Goal: Task Accomplishment & Management: Complete application form

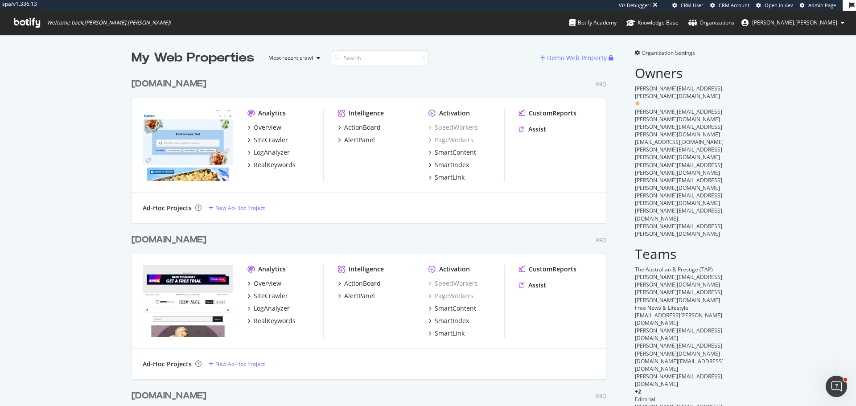
scroll to position [399, 842]
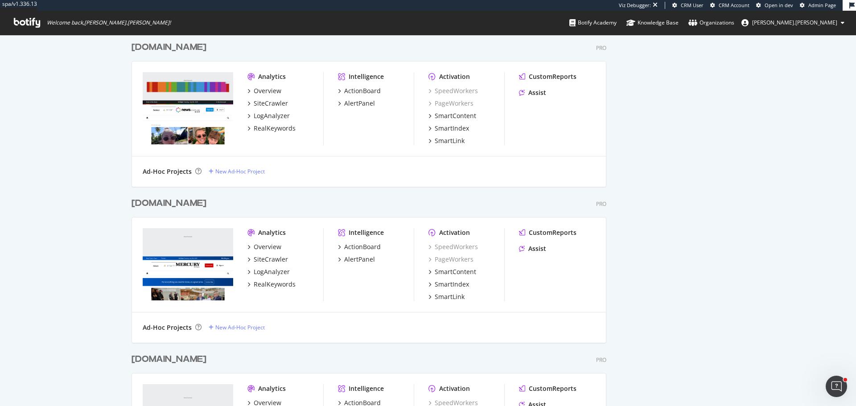
scroll to position [2300, 0]
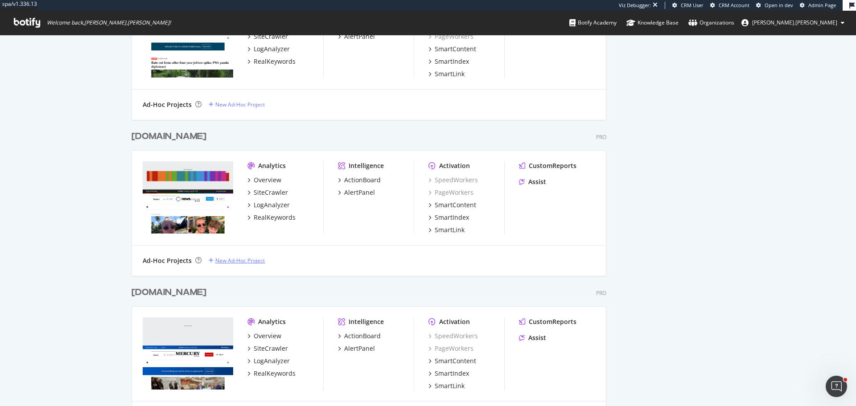
click at [231, 261] on div "New Ad-Hoc Project" at bounding box center [239, 261] width 49 height 8
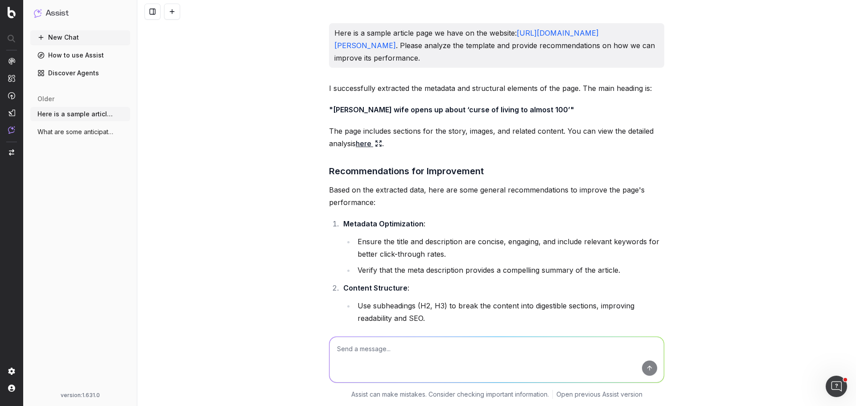
scroll to position [3304, 0]
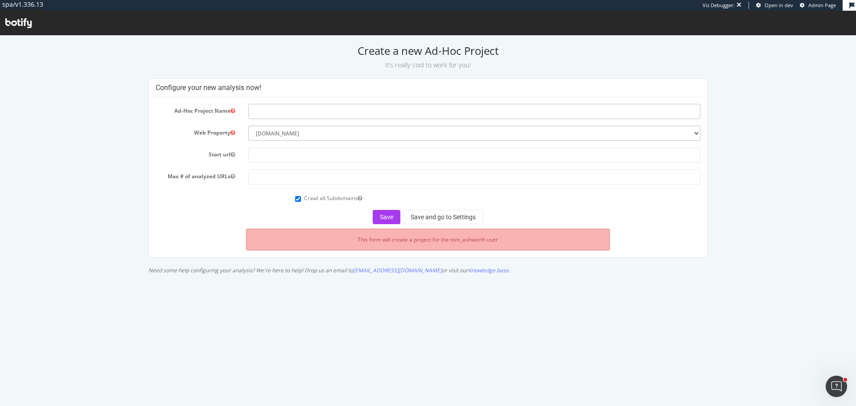
click at [297, 111] on input "text" at bounding box center [474, 111] width 452 height 15
type input "Competitor analysis - 9news.com.au"
click at [305, 136] on select "--------- news.com.au www.theaustralian.com.au www.dailytelegraph.com.au www.co…" at bounding box center [474, 133] width 452 height 15
click at [248, 126] on select "--------- news.com.au www.theaustralian.com.au www.dailytelegraph.com.au www.co…" at bounding box center [474, 133] width 452 height 15
click at [291, 159] on input "text" at bounding box center [474, 155] width 452 height 15
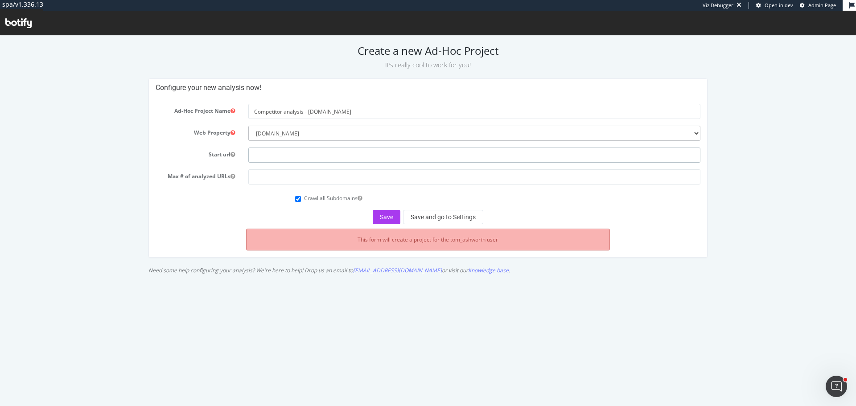
paste input "https://www.9news.com.au/"
type input "https://www.9news.com.au/"
click at [266, 182] on input "number" at bounding box center [474, 176] width 452 height 15
type input "100"
click at [453, 217] on button "Save and go to Settings" at bounding box center [443, 217] width 80 height 14
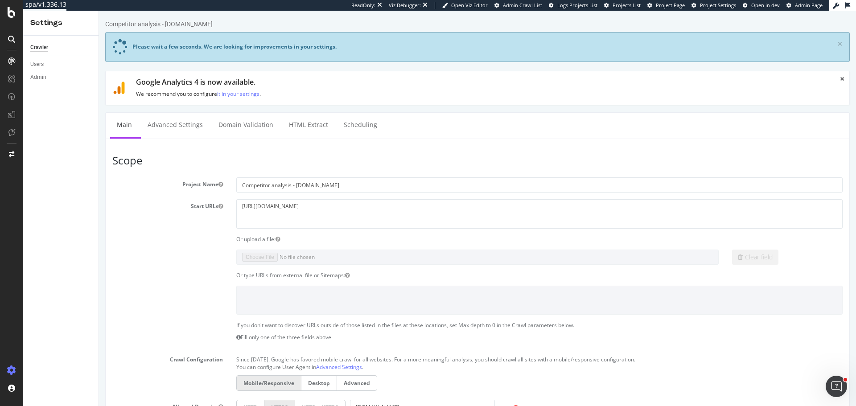
click at [201, 259] on div "Clear field" at bounding box center [477, 257] width 743 height 15
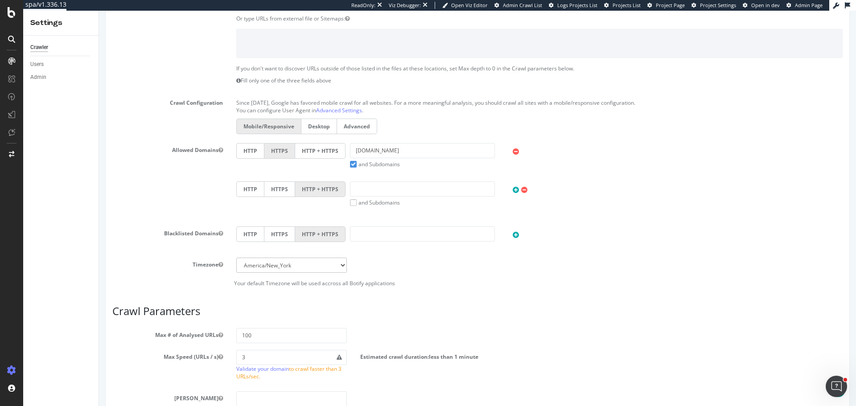
scroll to position [306, 0]
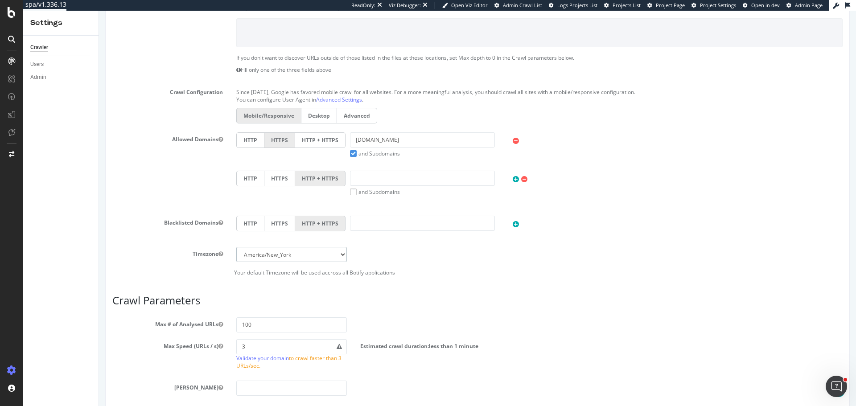
click at [308, 253] on select "Africa/Abidjan Africa/Accra Africa/Addis_Ababa Africa/Algiers Africa/Asmara Afr…" at bounding box center [291, 254] width 111 height 15
select select "Australia/Sydney"
click at [236, 247] on select "Africa/Abidjan Africa/Accra Africa/Addis_Ababa Africa/Algiers Africa/Asmara Afr…" at bounding box center [291, 254] width 111 height 15
click at [135, 260] on div "Timezone Africa/Abidjan Africa/Accra Africa/Addis_Ababa Africa/Algiers Africa/A…" at bounding box center [477, 254] width 743 height 15
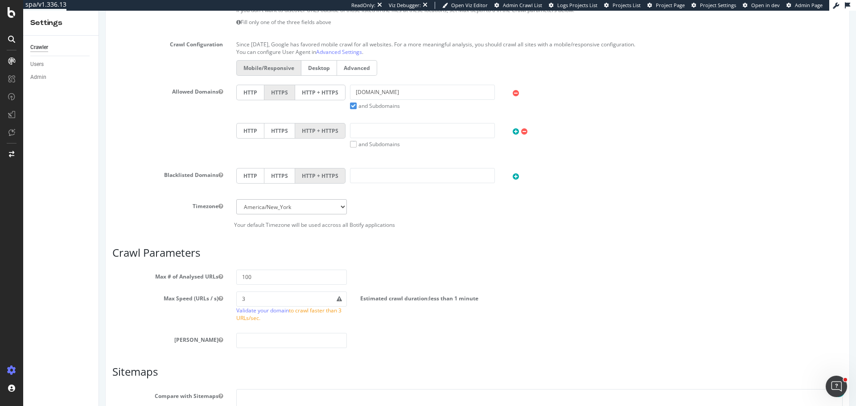
scroll to position [440, 0]
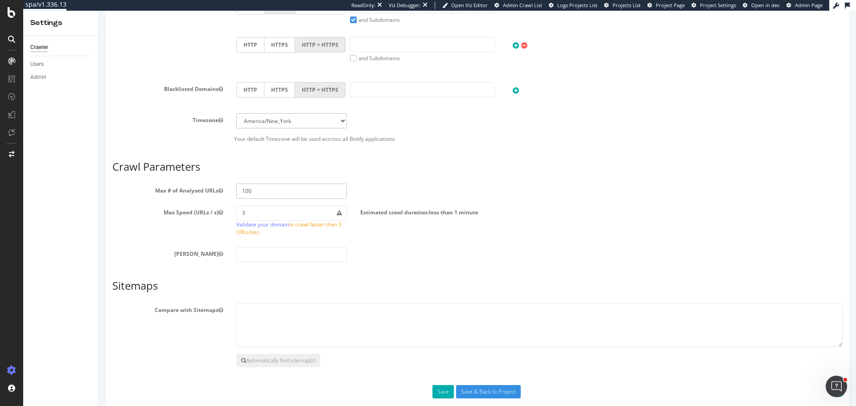
click at [271, 193] on input "100" at bounding box center [291, 191] width 111 height 15
drag, startPoint x: 252, startPoint y: 213, endPoint x: 216, endPoint y: 213, distance: 36.1
click at [216, 213] on div "Max Speed (URLs / s) 3 Validate your domain to crawl faster than 3 URLs/sec. Es…" at bounding box center [477, 222] width 743 height 35
type input "1"
click at [173, 245] on section "Max # of Analysed URLs 100 Max Speed (URLs / s) 1 Validate your domain to crawl…" at bounding box center [477, 223] width 730 height 78
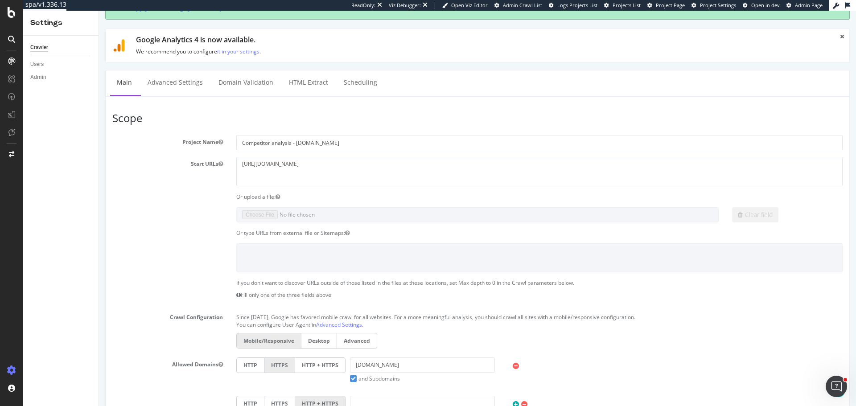
scroll to position [89, 0]
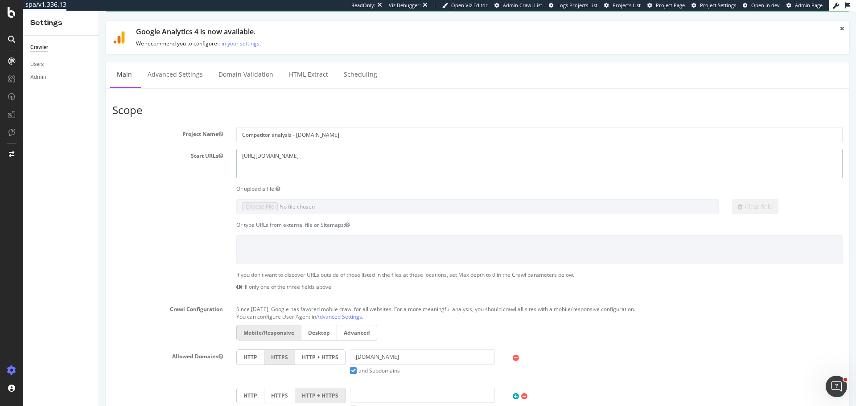
click at [319, 162] on textarea "https://www.9news.com.au/" at bounding box center [539, 163] width 606 height 29
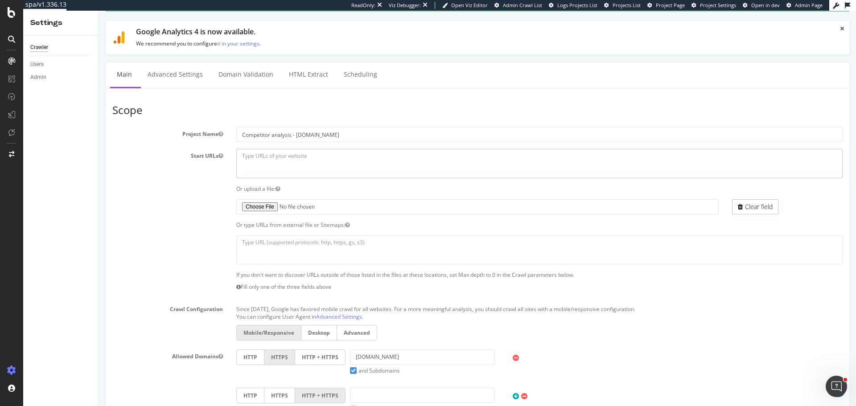
click at [245, 162] on textarea "https://www.9news.com.au/" at bounding box center [539, 163] width 606 height 29
paste textarea "https://www.9news.com.au/"
type textarea "https://www.9news.com.au/"
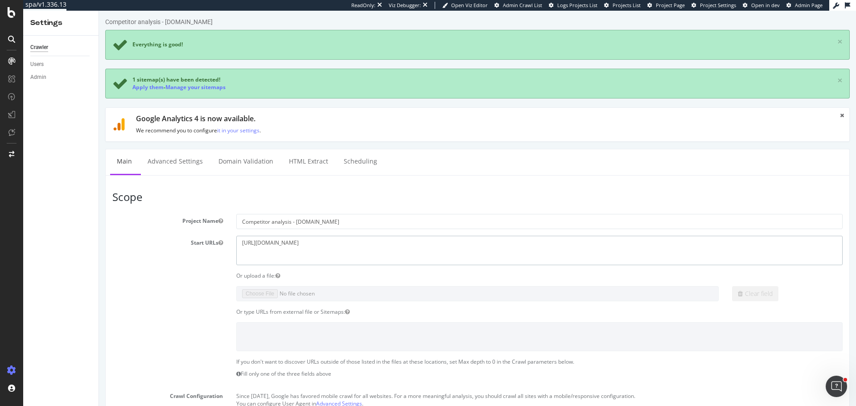
scroll to position [0, 0]
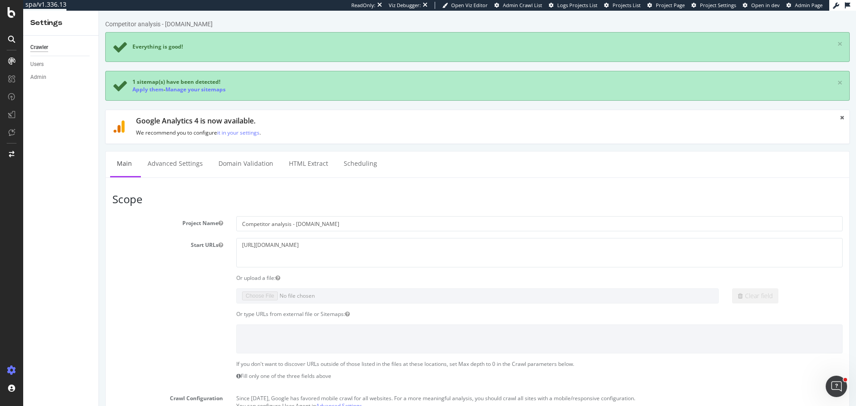
click at [146, 82] on span "1 sitemap(s) have been detected!" at bounding box center [176, 82] width 88 height 8
click at [145, 89] on link "Apply them" at bounding box center [147, 90] width 31 height 8
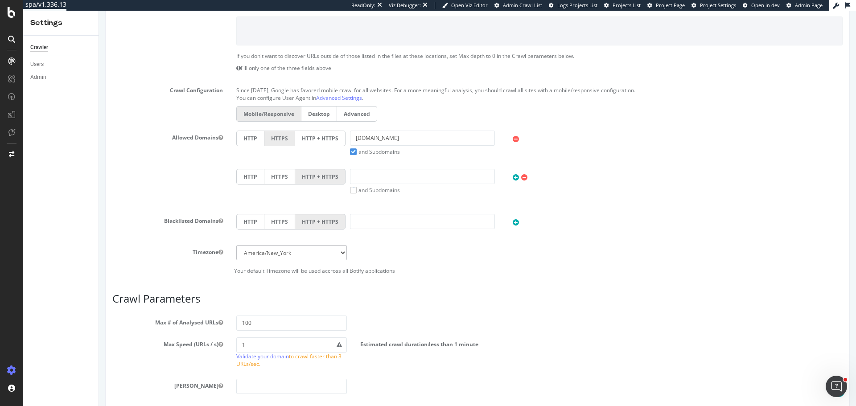
scroll to position [455, 0]
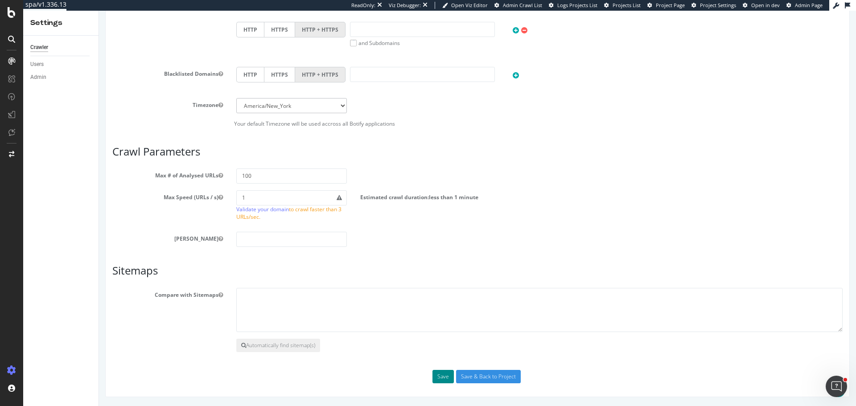
click at [439, 374] on button "Save" at bounding box center [442, 376] width 21 height 13
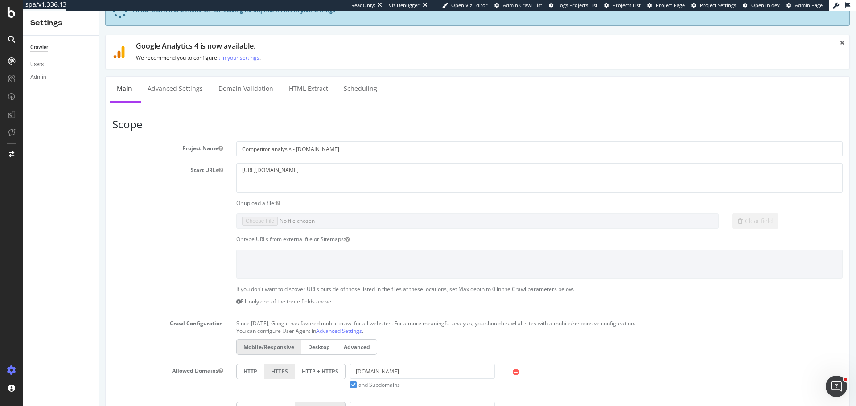
scroll to position [0, 0]
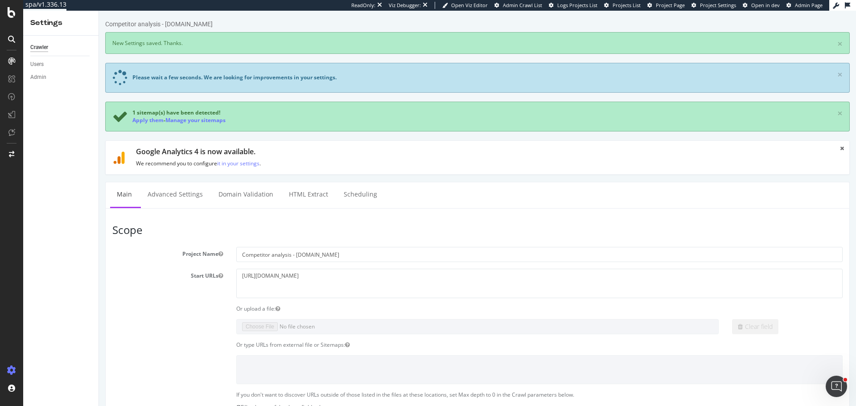
click at [146, 114] on span "1 sitemap(s) have been detected!" at bounding box center [176, 113] width 88 height 8
click at [145, 122] on link "Apply them" at bounding box center [147, 120] width 31 height 8
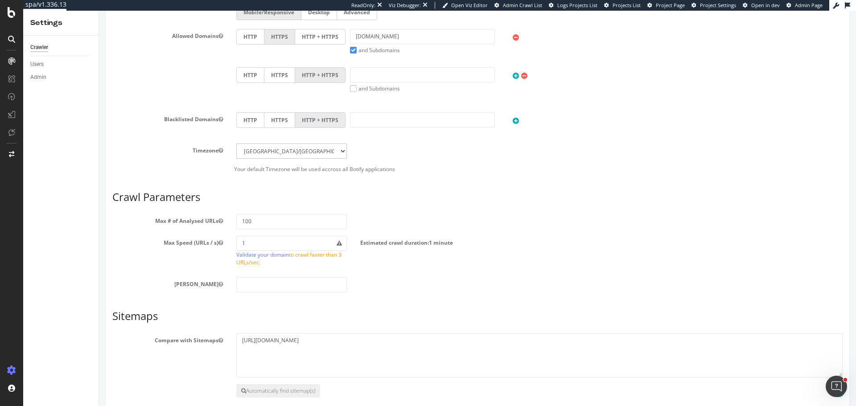
scroll to position [416, 0]
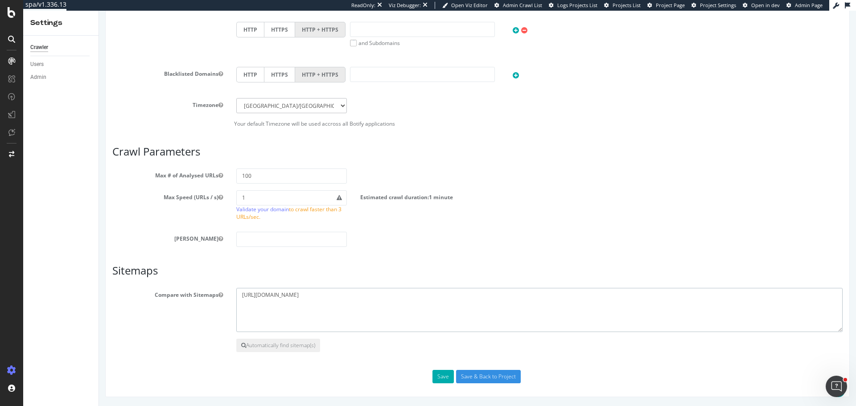
click at [281, 314] on textarea "https://www.9news.com.au/sitemap.xml" at bounding box center [539, 310] width 606 height 45
click at [163, 308] on div "Compare with Sitemaps https://www.9news.com.au/sitemap.xml" at bounding box center [477, 310] width 743 height 45
click at [302, 302] on textarea "https://www.9news.com.au/sitemap.xml" at bounding box center [539, 310] width 606 height 45
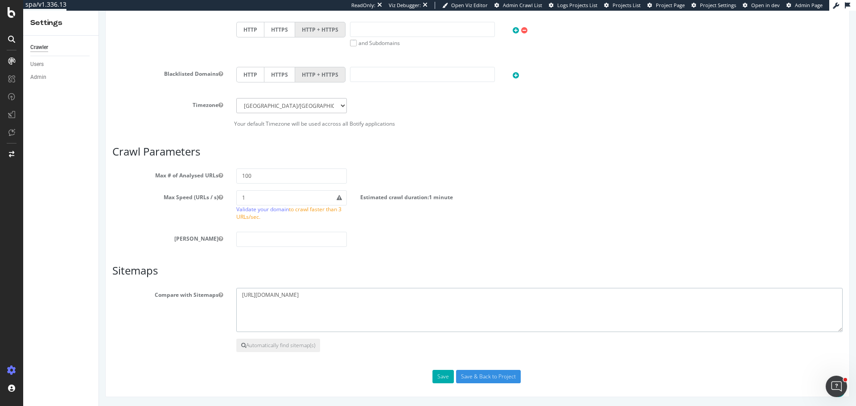
click at [302, 302] on textarea "https://www.9news.com.au/sitemap.xml" at bounding box center [539, 310] width 606 height 45
click at [133, 335] on section "Compare with Sitemaps https://www.9news.com.au/sitemap.xml Automatically find s…" at bounding box center [477, 320] width 730 height 65
click at [444, 374] on button "Save" at bounding box center [442, 376] width 21 height 13
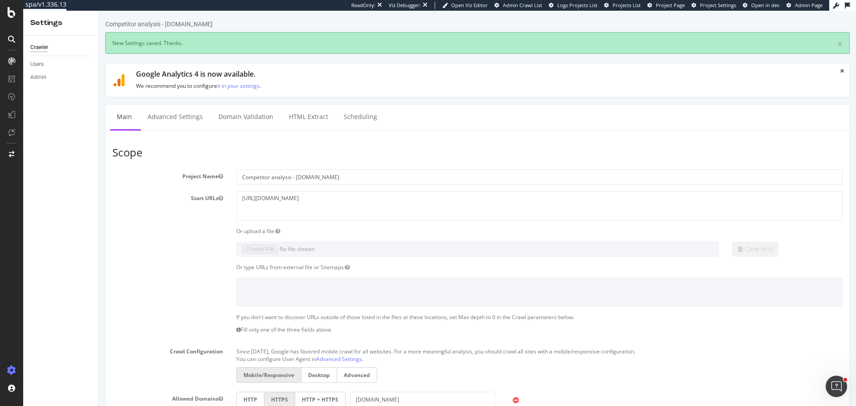
scroll to position [0, 0]
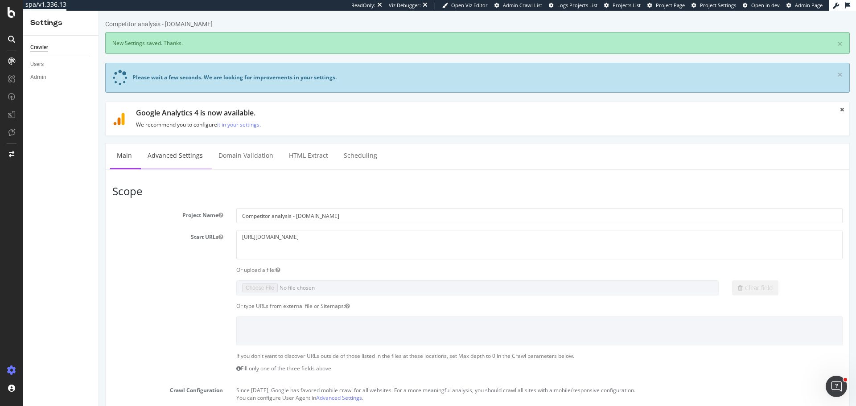
click at [173, 160] on link "Advanced Settings" at bounding box center [175, 156] width 69 height 25
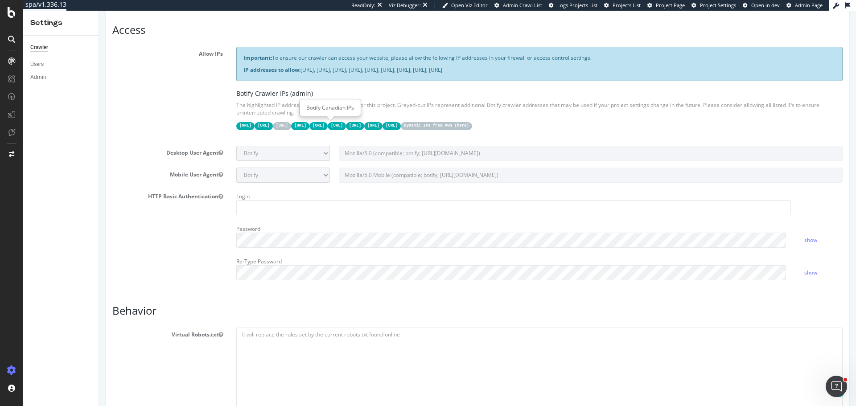
scroll to position [267, 0]
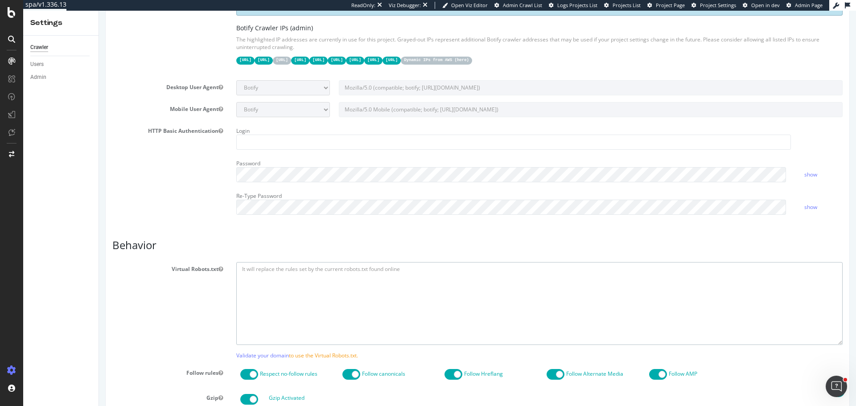
click at [285, 299] on textarea at bounding box center [539, 303] width 606 height 82
click at [335, 302] on textarea at bounding box center [539, 303] width 606 height 82
click at [281, 295] on textarea at bounding box center [539, 303] width 606 height 82
type textarea "Disallow: * Allow: */national/*"
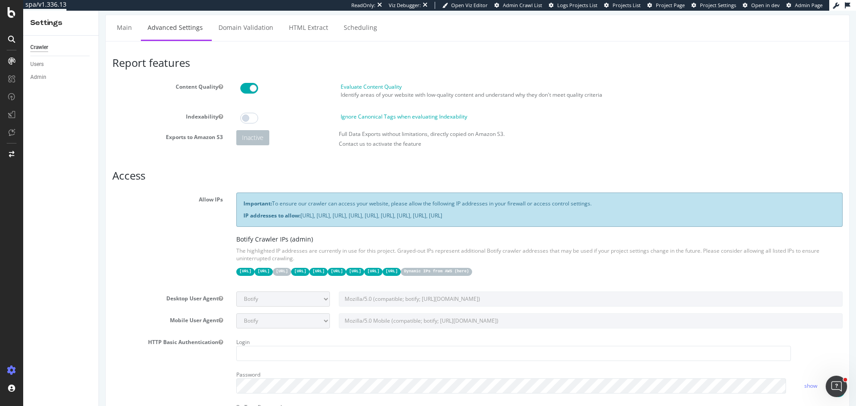
scroll to position [0, 0]
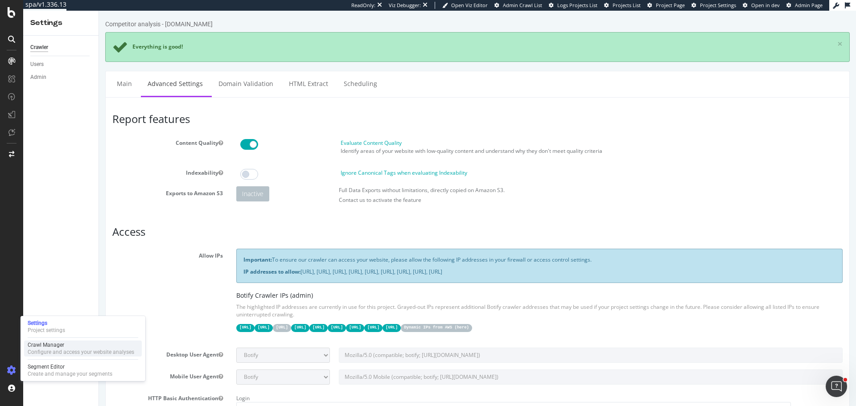
click at [74, 357] on div "Settings Project settings Crawl Manager Configure and access your website analy…" at bounding box center [83, 348] width 125 height 65
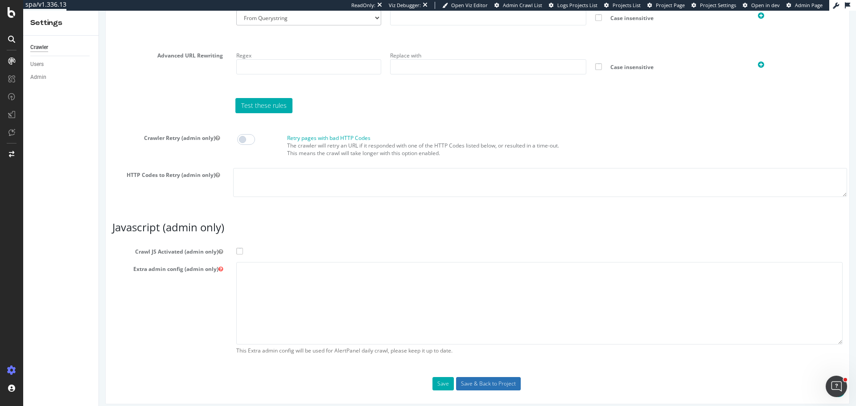
scroll to position [732, 0]
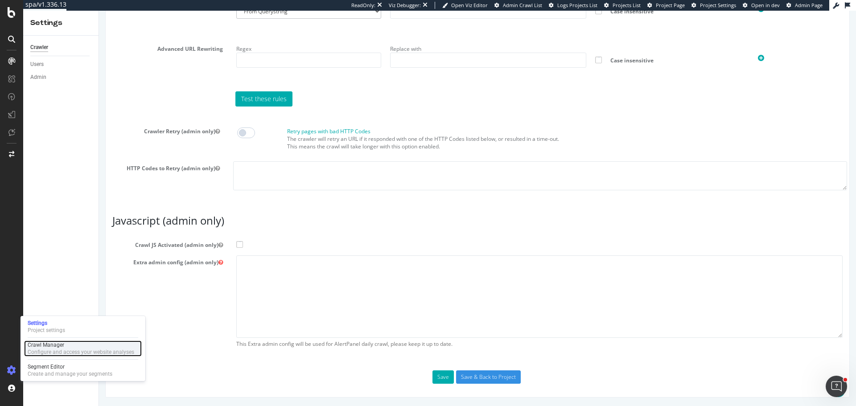
click at [48, 351] on div "Configure and access your website analyses" at bounding box center [81, 352] width 107 height 7
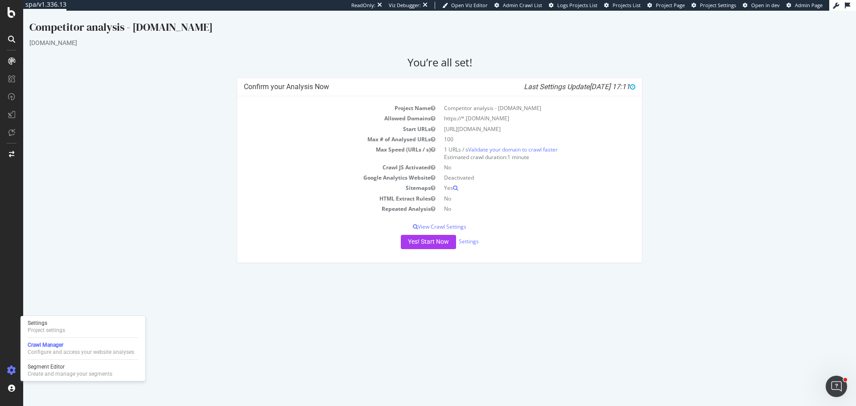
click at [138, 213] on div "Confirm your Analysis Now Last Settings Update 2025-08-27 17:11 Project Name Co…" at bounding box center [439, 175] width 829 height 194
click at [213, 267] on div "Confirm your Analysis Now Last Settings Update 2025-08-27 17:11 Project Name Co…" at bounding box center [439, 175] width 829 height 194
click at [317, 272] on html "Competitor analysis - 9news.com.au 9news.com.au × × You’re all set! Confirm you…" at bounding box center [439, 141] width 833 height 261
click at [286, 272] on html "Competitor analysis - 9news.com.au 9news.com.au × × You’re all set! Confirm you…" at bounding box center [439, 141] width 833 height 261
drag, startPoint x: 226, startPoint y: 349, endPoint x: 229, endPoint y: 343, distance: 6.6
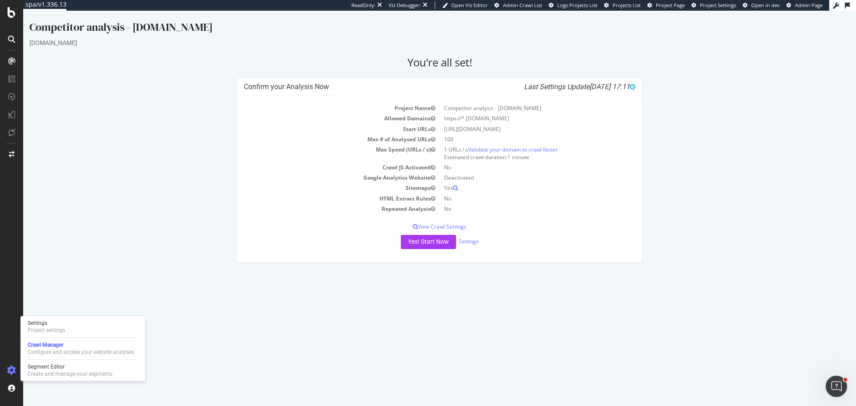
click at [228, 272] on html "Competitor analysis - 9news.com.au 9news.com.au × × You’re all set! Confirm you…" at bounding box center [439, 141] width 833 height 261
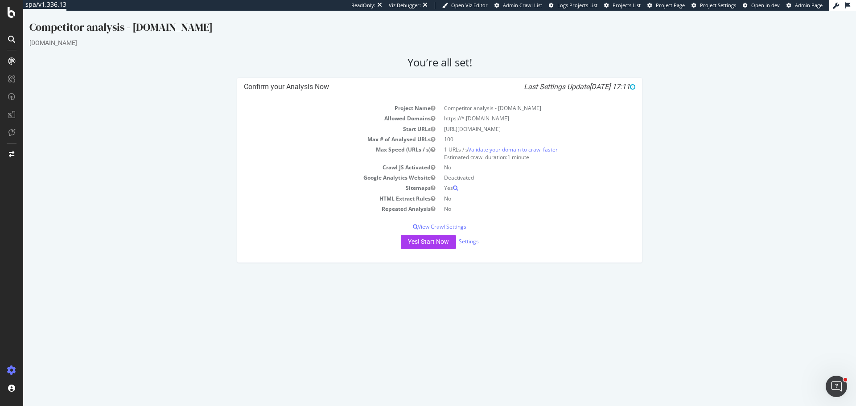
click at [408, 129] on td "Start URLs" at bounding box center [342, 129] width 196 height 10
click at [214, 225] on div "Confirm your Analysis Now Last Settings Update 2025-08-27 17:11 Project Name Co…" at bounding box center [439, 175] width 829 height 194
click at [7, 16] on div at bounding box center [11, 12] width 21 height 11
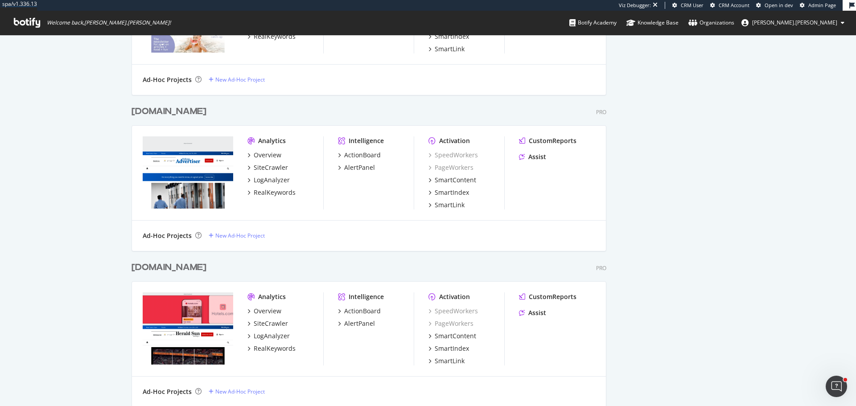
scroll to position [758, 0]
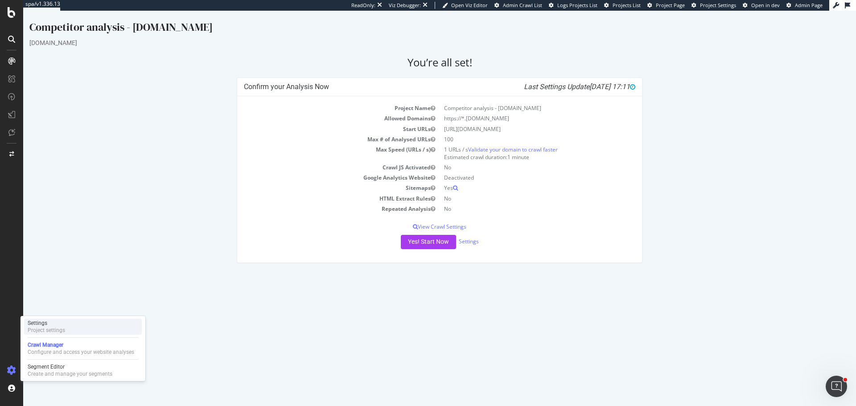
click at [58, 324] on div "Settings" at bounding box center [46, 323] width 37 height 7
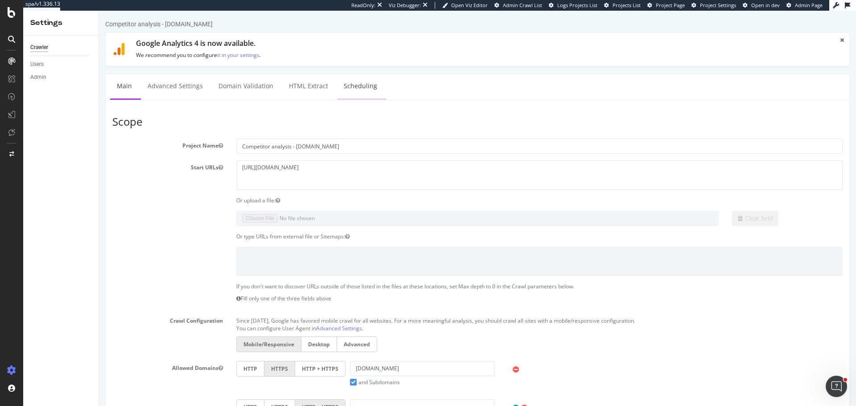
click at [357, 90] on link "Scheduling" at bounding box center [360, 86] width 47 height 25
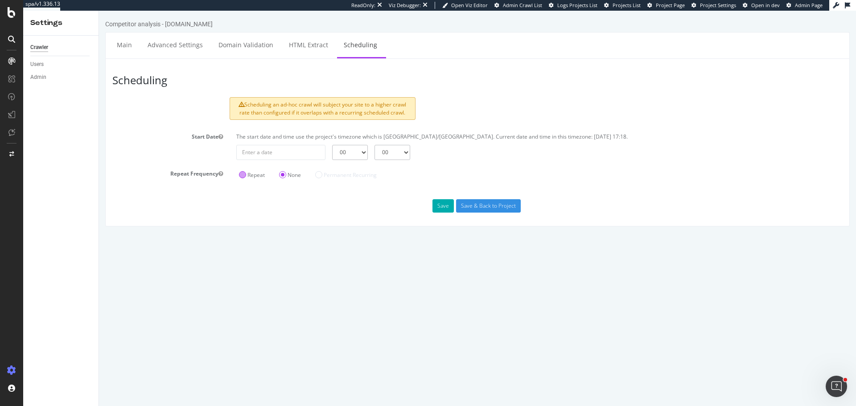
click at [244, 172] on label "Repeat" at bounding box center [252, 175] width 26 height 8
click at [99, 11] on input "Repeat" at bounding box center [99, 11] width 0 height 0
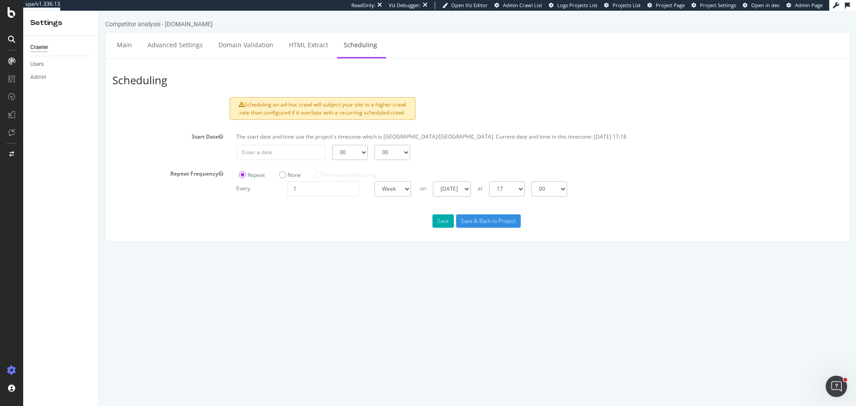
click at [396, 185] on select "Day Week Month" at bounding box center [392, 188] width 37 height 15
select select "4"
click at [374, 181] on select "Day Week Month" at bounding box center [392, 188] width 37 height 15
click at [325, 149] on div "00 01 02 03 04 05 06 07 08 09 10 11 12 13 14 15 16 17 18 19 20 21 22 23 00 15 3…" at bounding box center [539, 152] width 615 height 15
click at [283, 152] on input "2025-08-27" at bounding box center [280, 152] width 89 height 15
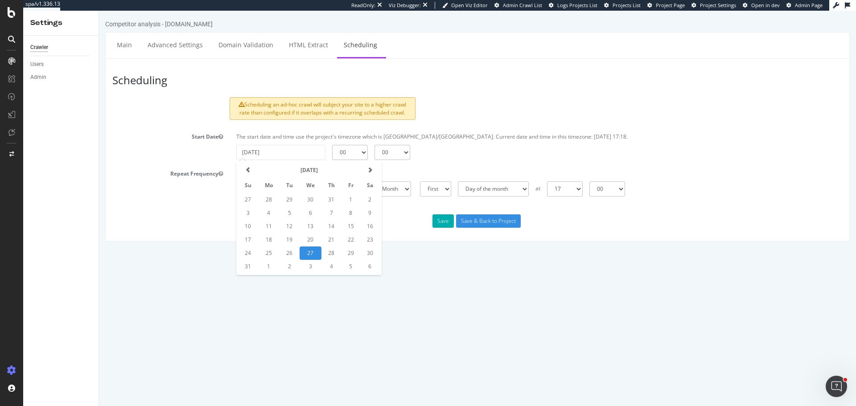
click at [483, 251] on html "Competitor analysis - 9news.com.au Main Advanced Settings Domain Validation HTM…" at bounding box center [477, 131] width 757 height 240
click at [297, 149] on input "2025-08-27" at bounding box center [280, 152] width 89 height 15
click at [372, 251] on td "30" at bounding box center [370, 252] width 20 height 13
type input "2025-08-30"
click at [353, 156] on select "00 01 02 03 04 05 06 07 08 09 10 11 12 13 14 15 16 17 18 19 20 21 22 23" at bounding box center [350, 152] width 36 height 15
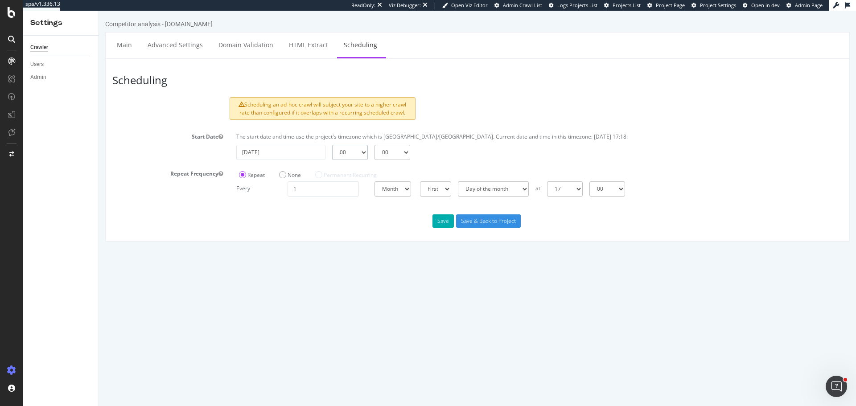
select select "1"
click at [332, 145] on select "00 01 02 03 04 05 06 07 08 09 10 11 12 13 14 15 16 17 18 19 20 21 22 23" at bounding box center [350, 152] width 36 height 15
click at [444, 192] on select "First Last" at bounding box center [435, 188] width 31 height 15
select select "2"
click at [420, 181] on select "First Last" at bounding box center [435, 188] width 31 height 15
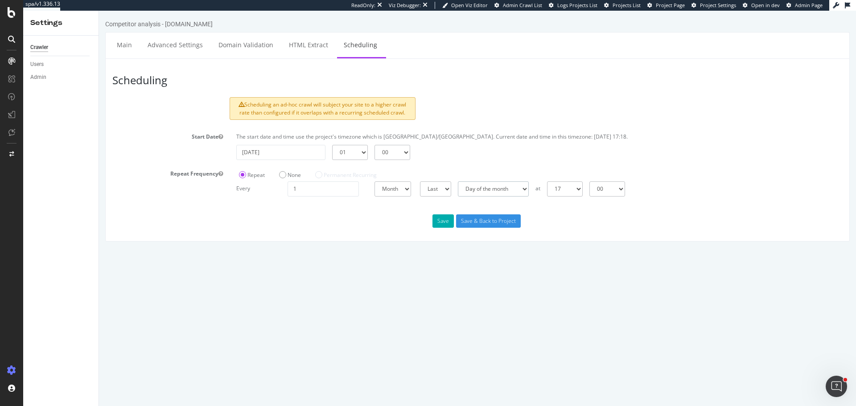
click at [504, 184] on select "Day of the month Sunday of the month Monday of the month Tuesday of the month W…" at bounding box center [493, 188] width 71 height 15
select select "6"
click at [458, 181] on select "Day of the month Sunday of the month Monday of the month Tuesday of the month W…" at bounding box center [493, 188] width 71 height 15
click at [583, 191] on select "00 01 02 03 04 05 06 07 08 09 10 11 12 13 14 15 16 17 18 19 20 21 22 23" at bounding box center [565, 188] width 36 height 15
click at [481, 251] on html "Competitor analysis - 9news.com.au Main Advanced Settings Domain Validation HTM…" at bounding box center [477, 131] width 757 height 240
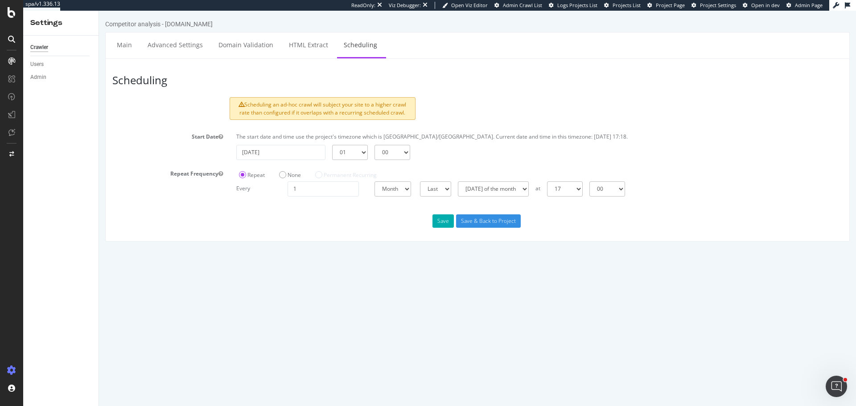
click at [241, 224] on div "Save Save & Back to Project" at bounding box center [477, 220] width 743 height 13
click at [11, 13] on icon at bounding box center [12, 12] width 8 height 11
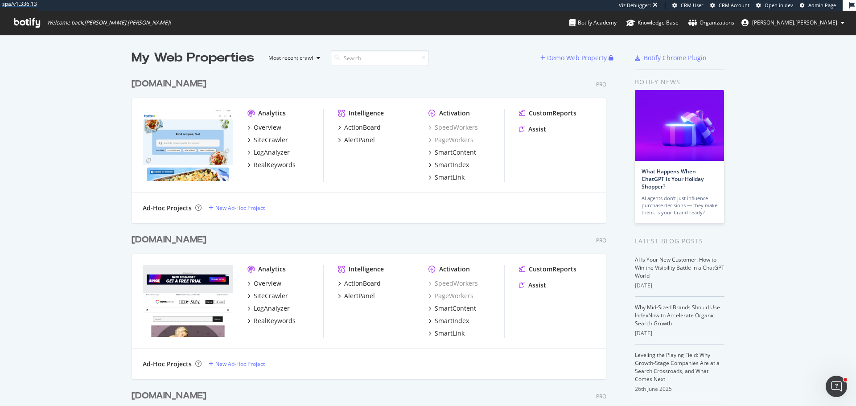
scroll to position [2155, 475]
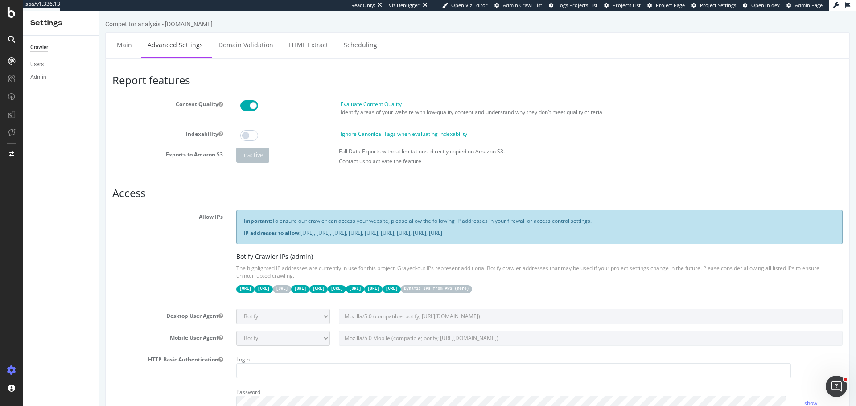
click at [14, 18] on div at bounding box center [11, 203] width 23 height 406
click at [12, 9] on icon at bounding box center [12, 12] width 8 height 11
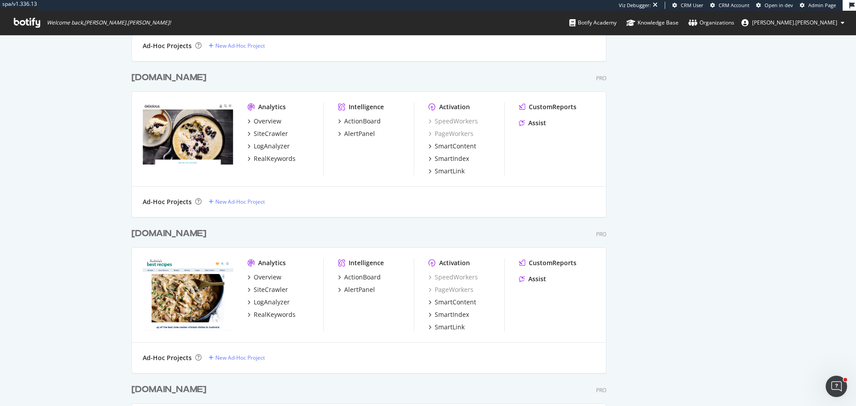
scroll to position [3619, 475]
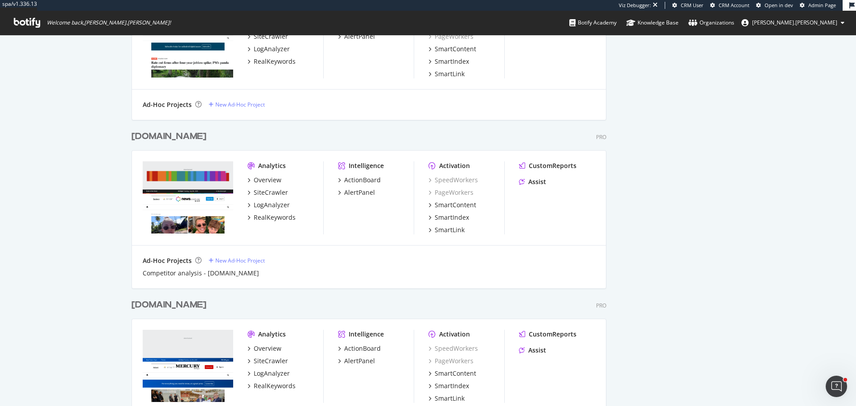
click at [156, 132] on div "news.com.au" at bounding box center [168, 136] width 75 height 13
